Goal: Go to known website: Go to known website

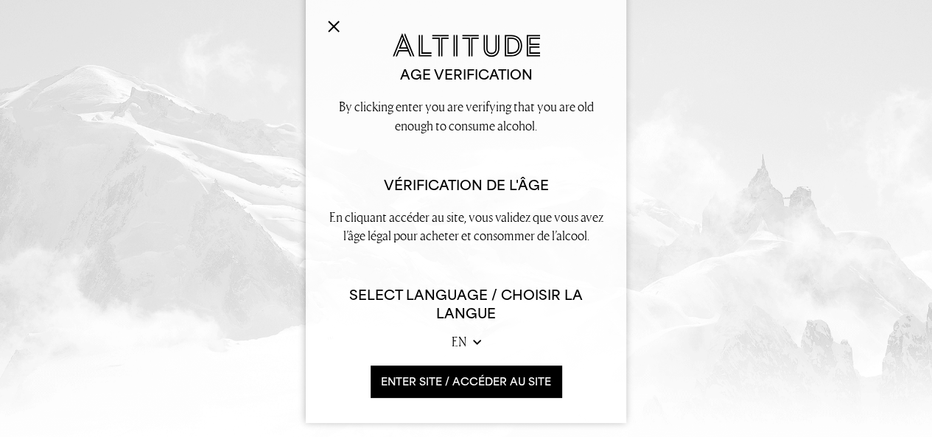
scroll to position [295, 0]
click at [328, 21] on img at bounding box center [334, 27] width 12 height 12
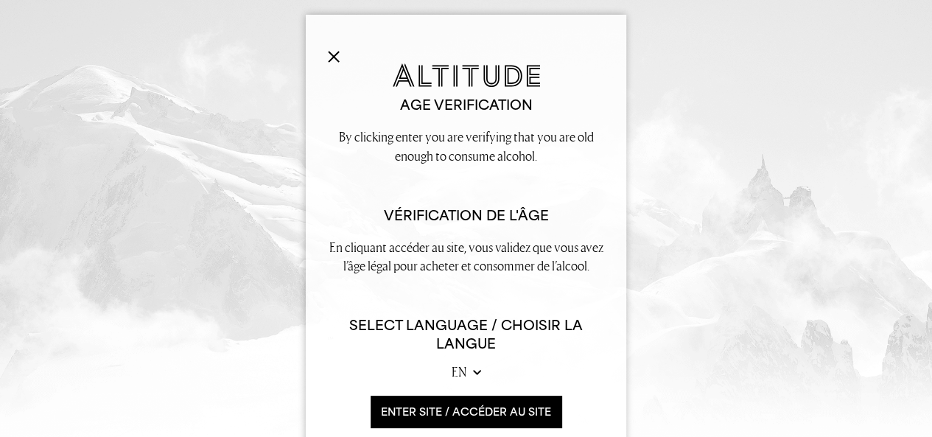
click at [407, 406] on button "ENTER SITE / accéder au site" at bounding box center [466, 412] width 191 height 32
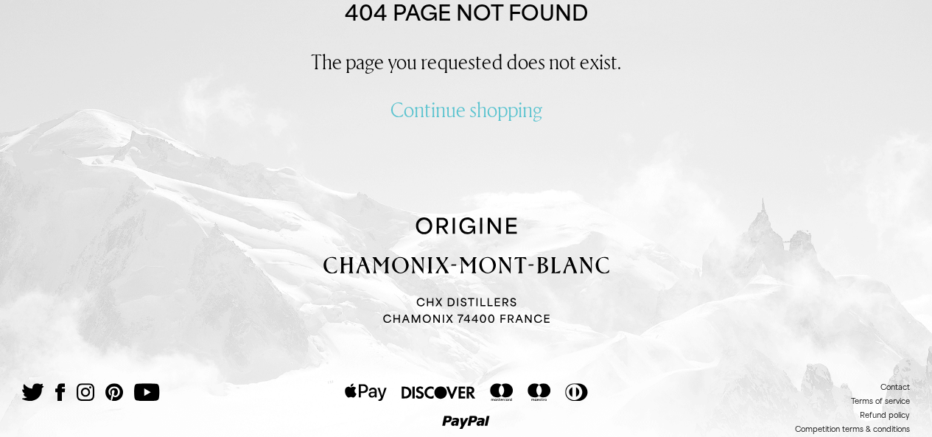
scroll to position [304, 0]
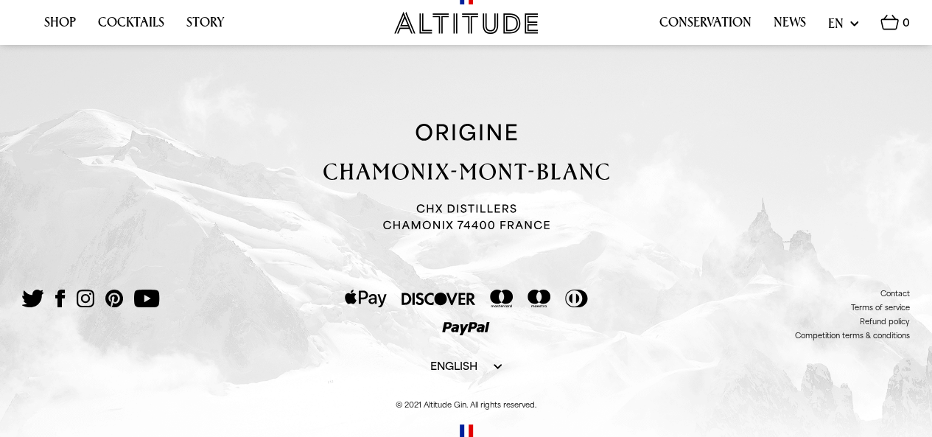
click at [57, 290] on img at bounding box center [60, 299] width 10 height 18
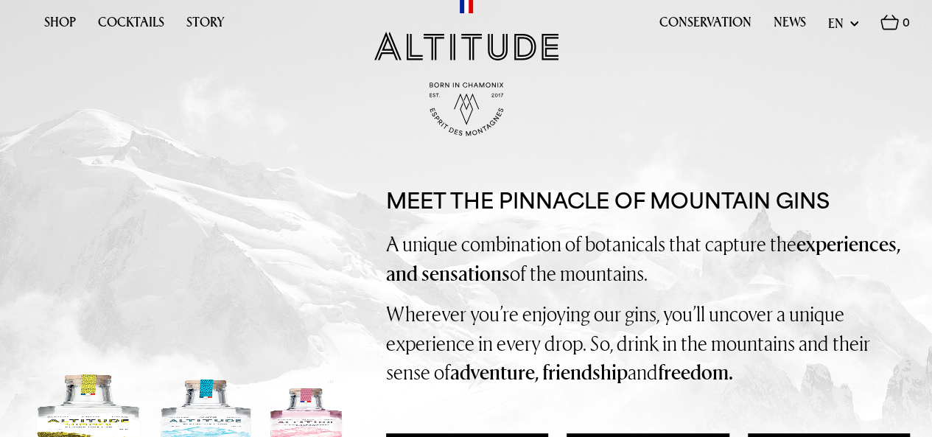
scroll to position [1861, 0]
